Goal: Task Accomplishment & Management: Manage account settings

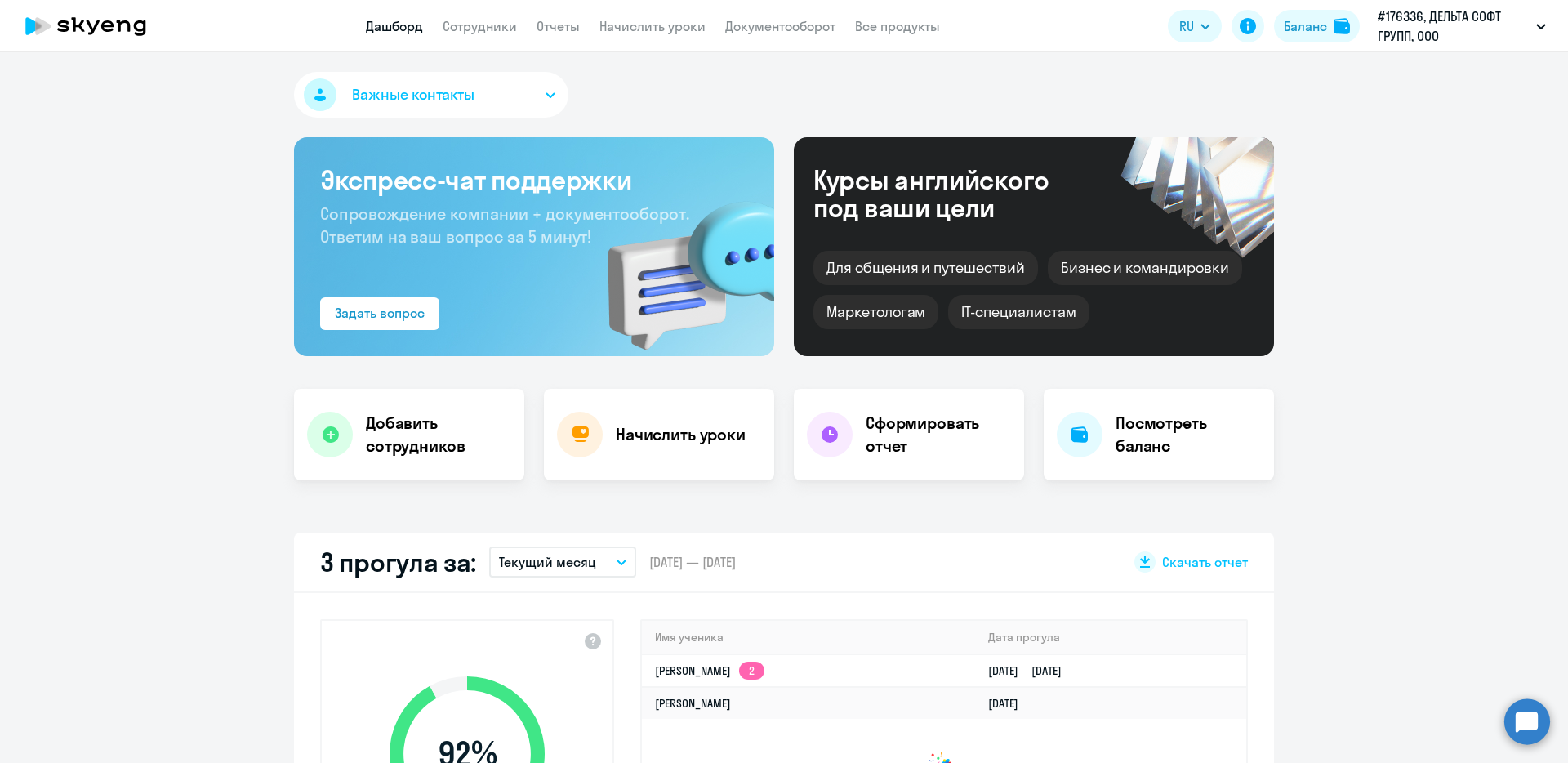
select select "30"
click at [648, 30] on link "Начислить уроки" at bounding box center [651, 26] width 106 height 16
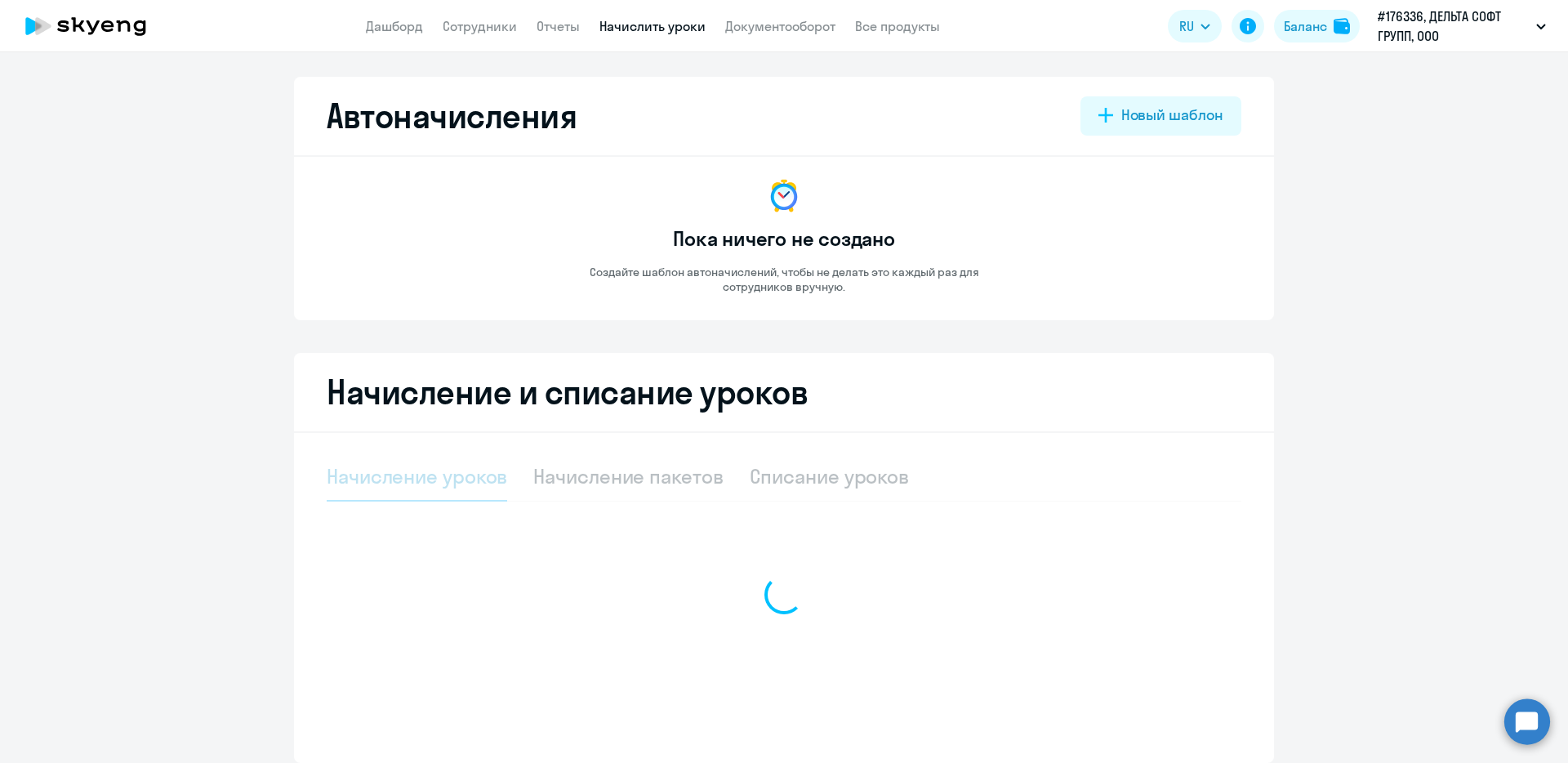
select select "10"
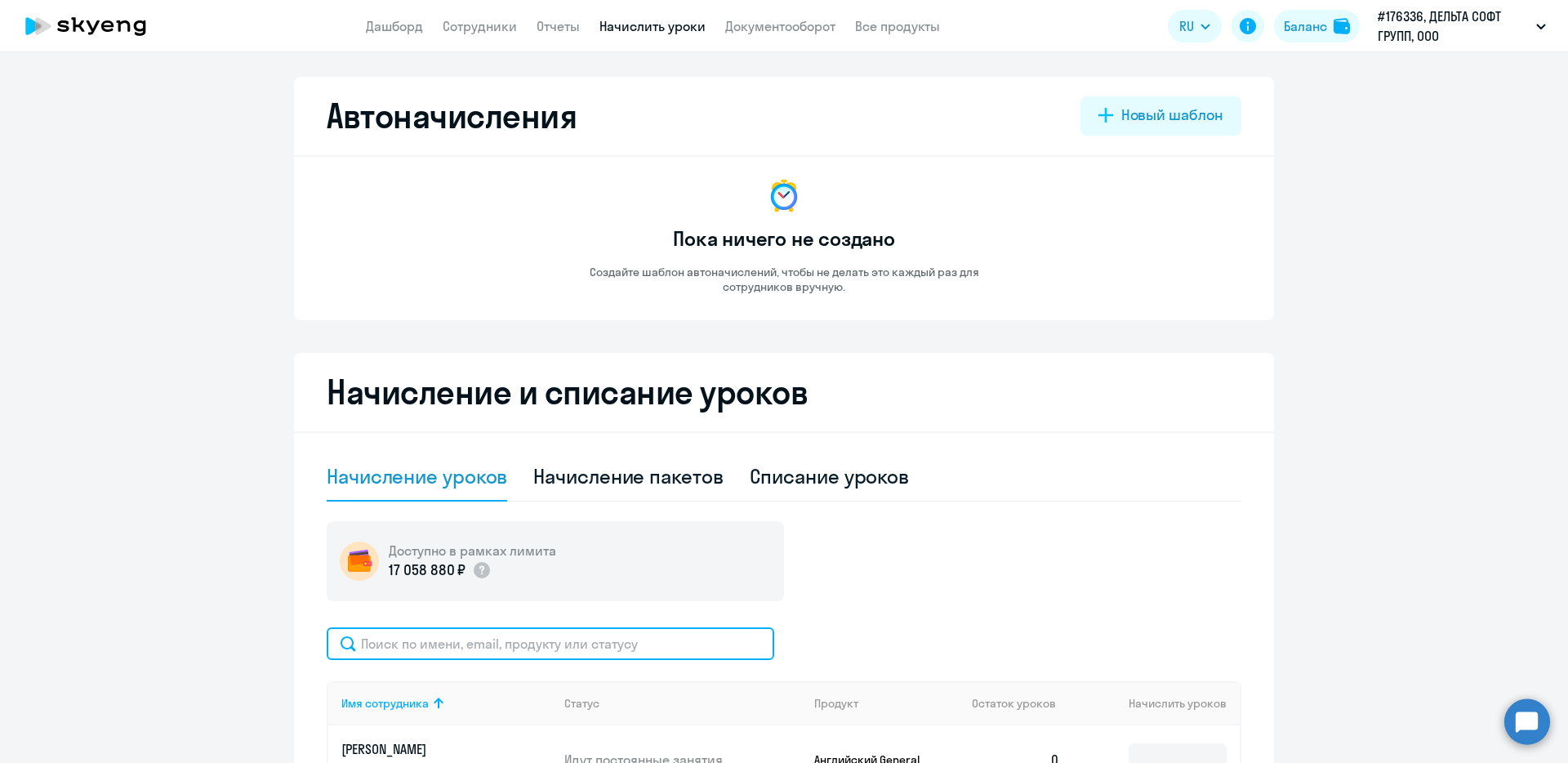
click at [730, 639] on input "text" at bounding box center [550, 644] width 447 height 32
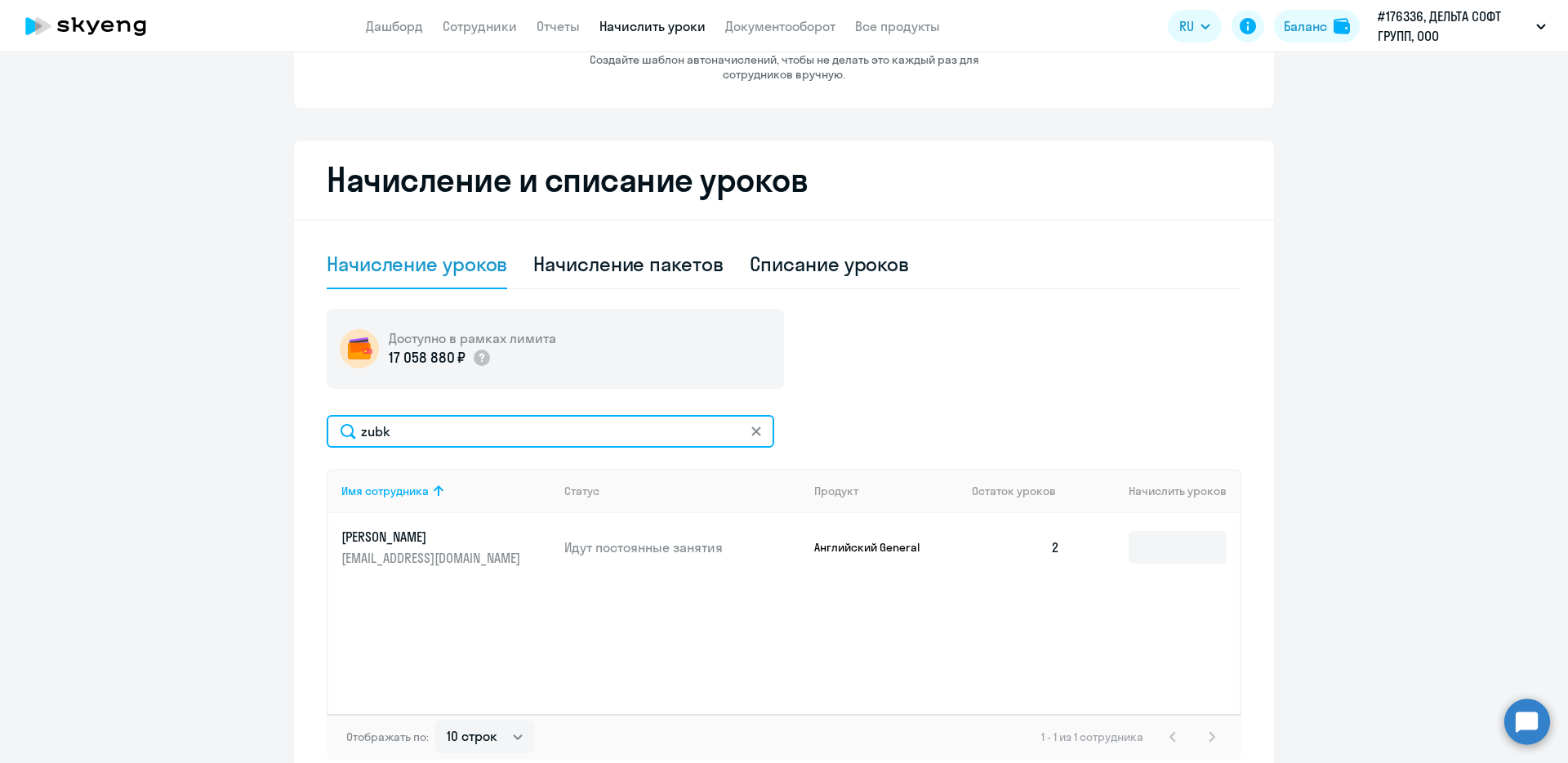
scroll to position [214, 0]
type input "zubk"
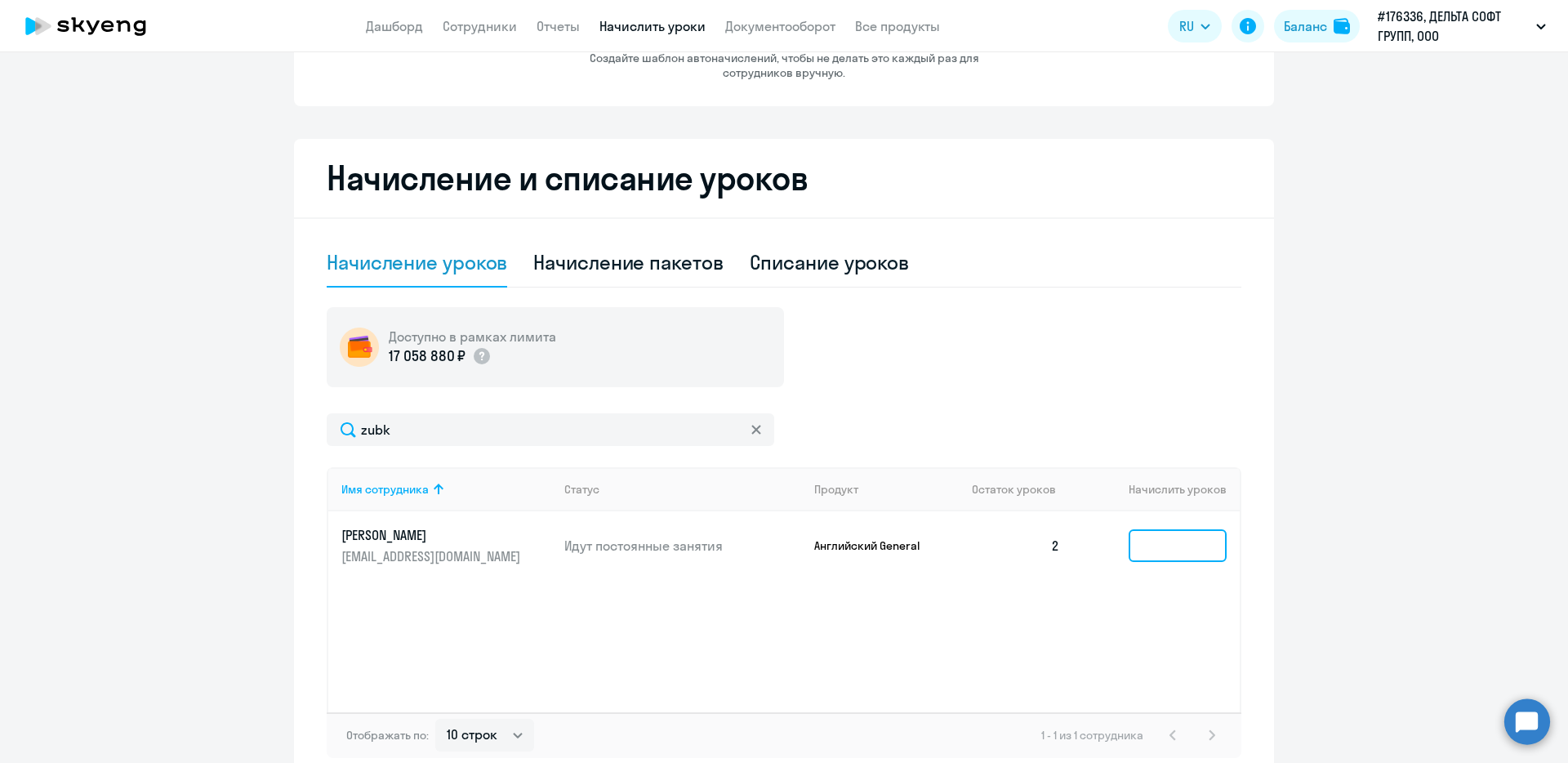
click at [1178, 538] on input at bounding box center [1177, 546] width 98 height 32
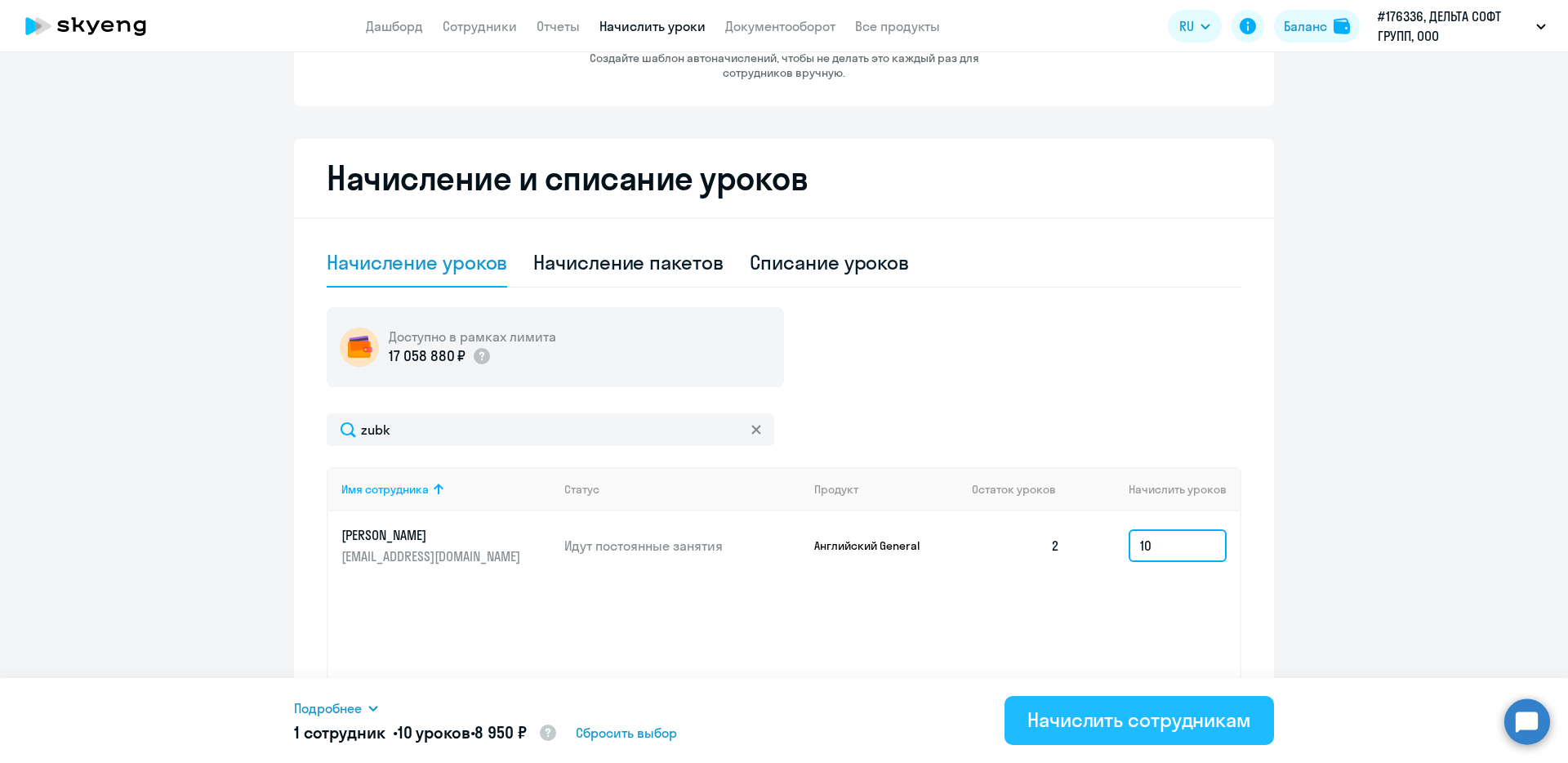
type input "10"
click at [1161, 708] on div "Начислить сотрудникам" at bounding box center [1139, 719] width 224 height 26
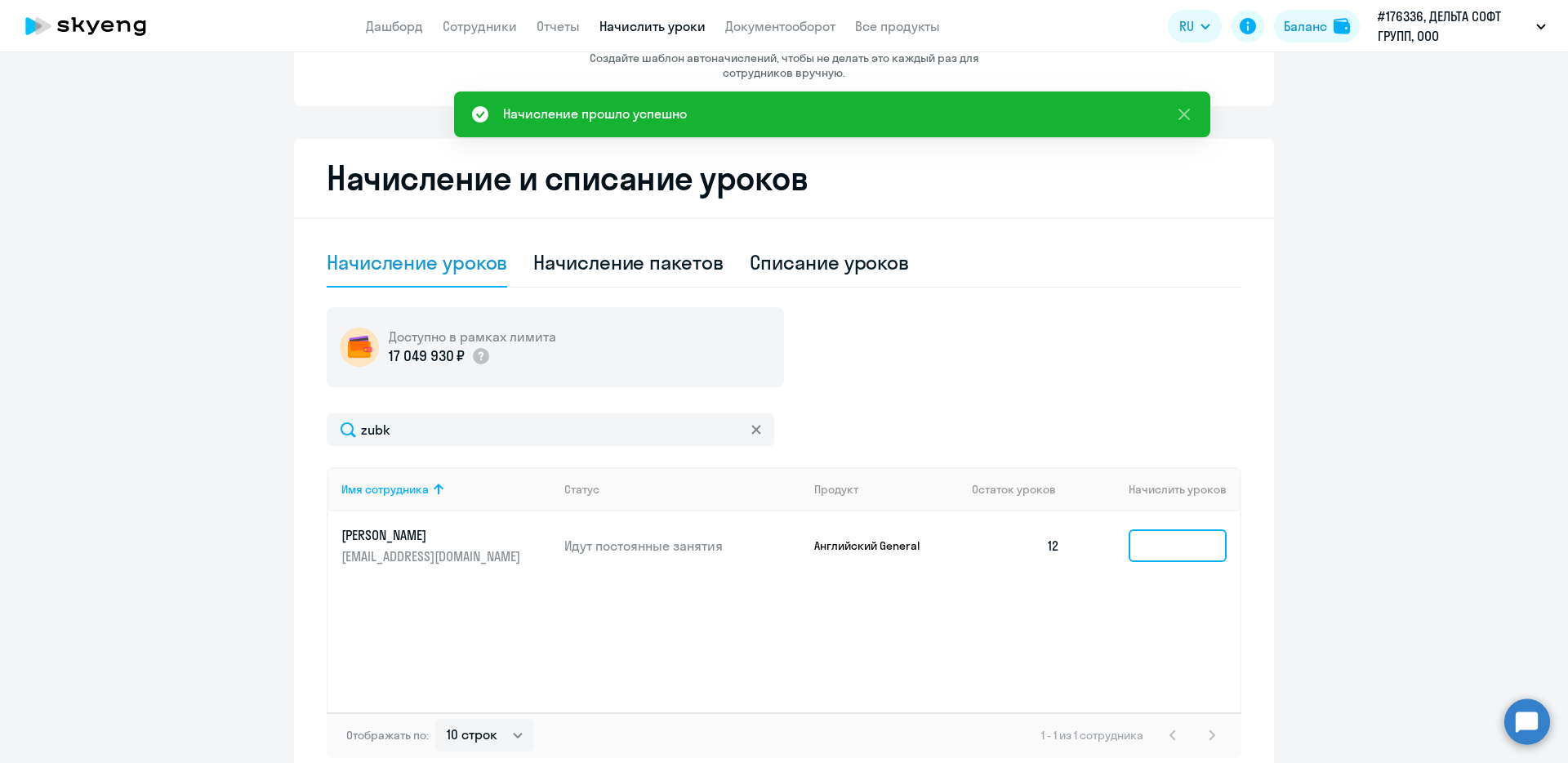
click at [1163, 541] on input at bounding box center [1177, 546] width 98 height 32
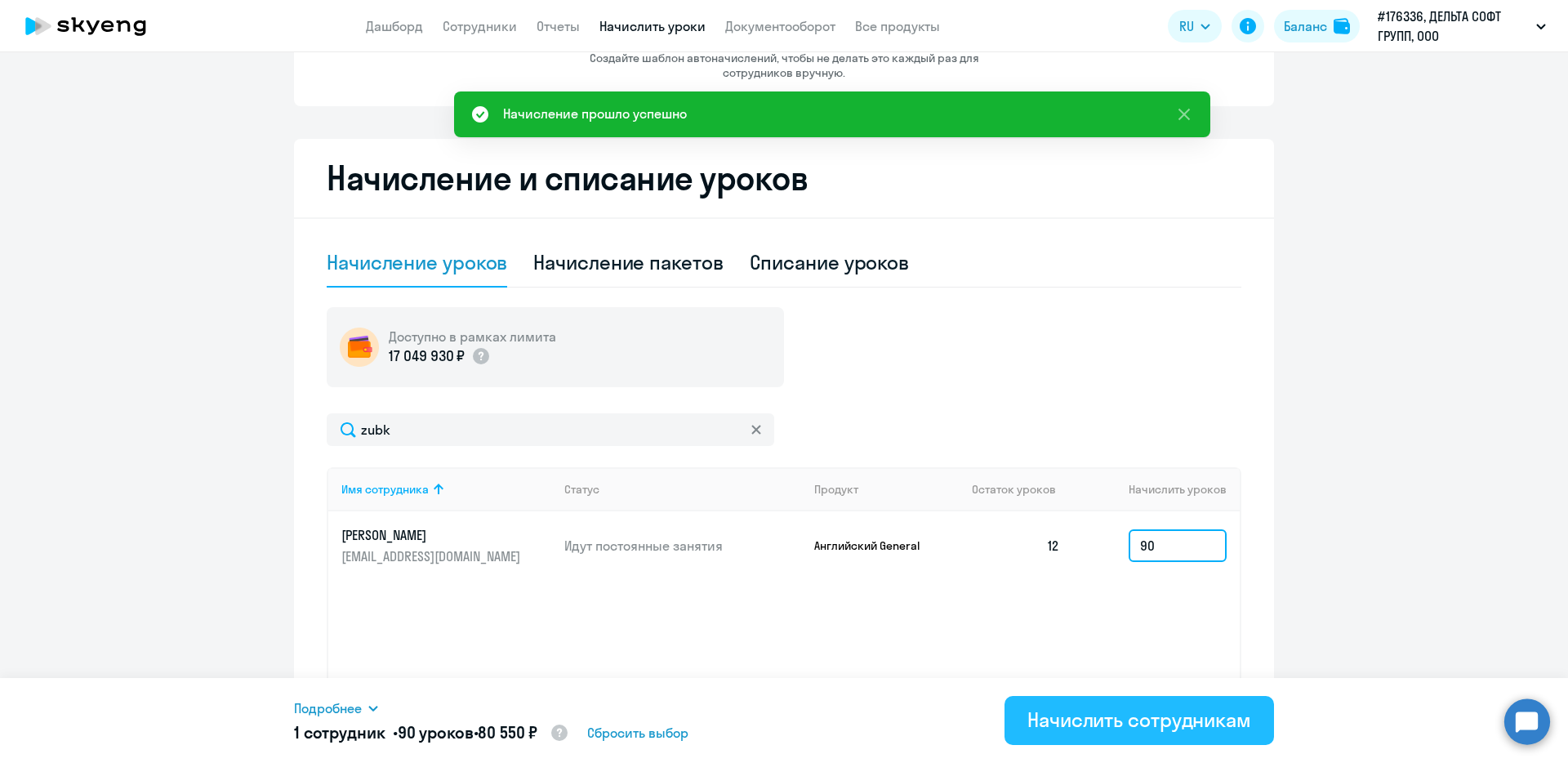
type input "90"
click at [1175, 715] on div "Начислить сотрудникам" at bounding box center [1139, 719] width 224 height 26
